Goal: Task Accomplishment & Management: Manage account settings

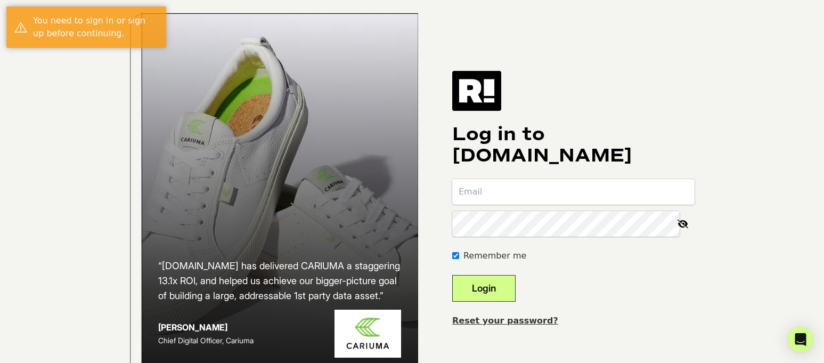
click at [601, 198] on input "email" at bounding box center [573, 192] width 242 height 26
click at [589, 205] on input "email" at bounding box center [573, 192] width 242 height 26
click at [489, 200] on input "email" at bounding box center [573, 192] width 242 height 26
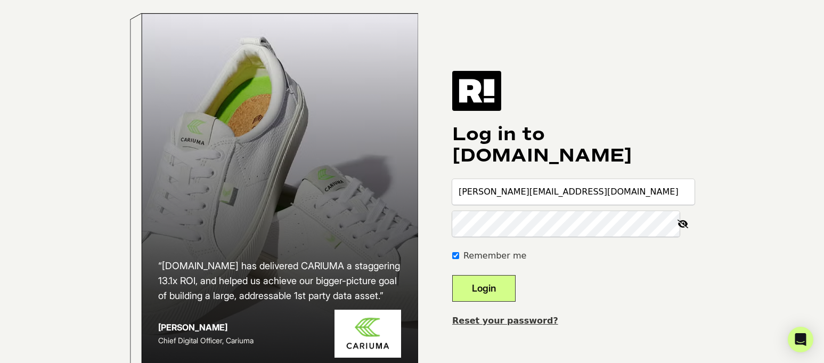
type input "justin@toddsnyder.com"
click at [522, 326] on link "Reset your password?" at bounding box center [505, 320] width 106 height 10
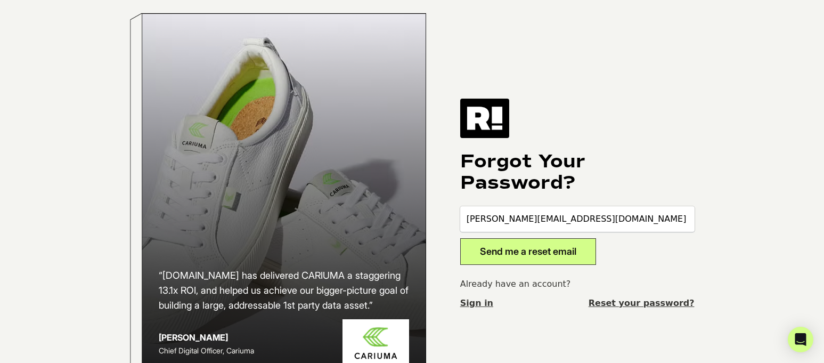
type input "[PERSON_NAME][EMAIL_ADDRESS][DOMAIN_NAME]"
click at [528, 265] on button "Send me a reset email" at bounding box center [528, 251] width 136 height 27
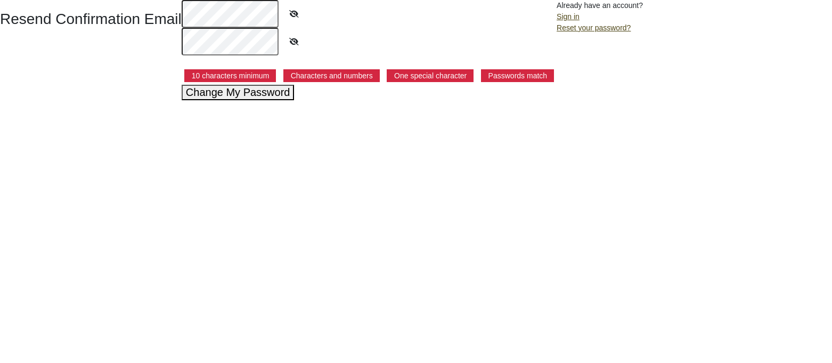
click at [296, 14] on icon at bounding box center [294, 14] width 27 height 25
click at [293, 42] on icon at bounding box center [294, 41] width 27 height 25
click at [224, 97] on button "Change My Password" at bounding box center [238, 92] width 113 height 15
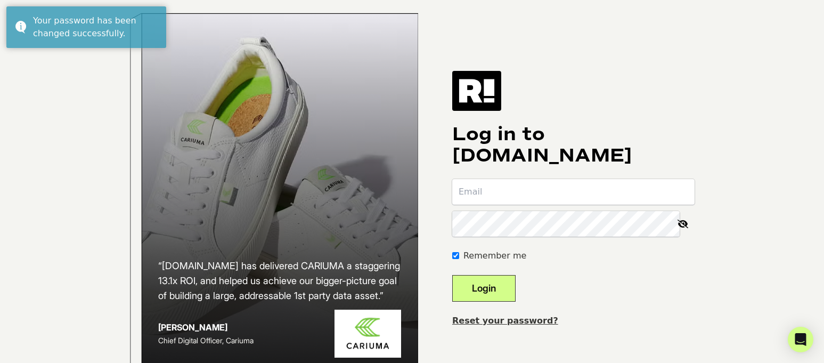
type input "[PERSON_NAME][EMAIL_ADDRESS][DOMAIN_NAME]"
click at [497, 287] on button "Login" at bounding box center [483, 288] width 63 height 27
